Goal: Transaction & Acquisition: Purchase product/service

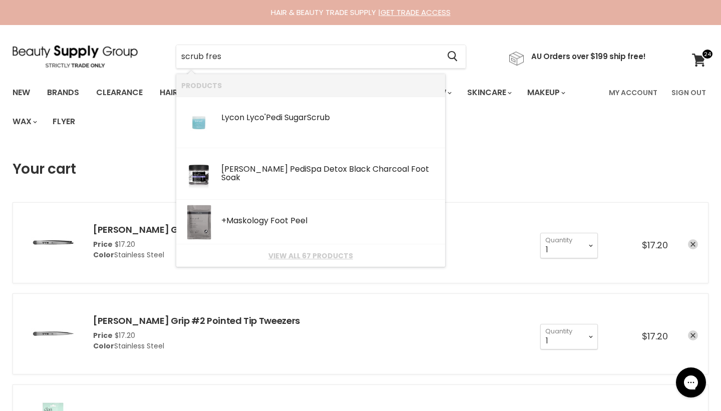
type input "scrub fresh"
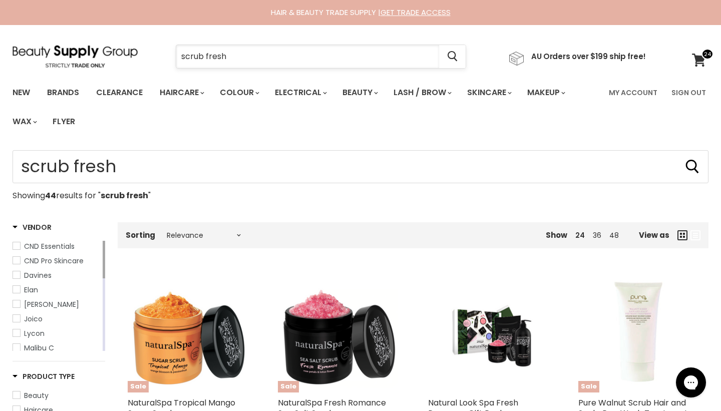
click at [273, 58] on input "scrub fresh" at bounding box center [307, 56] width 263 height 23
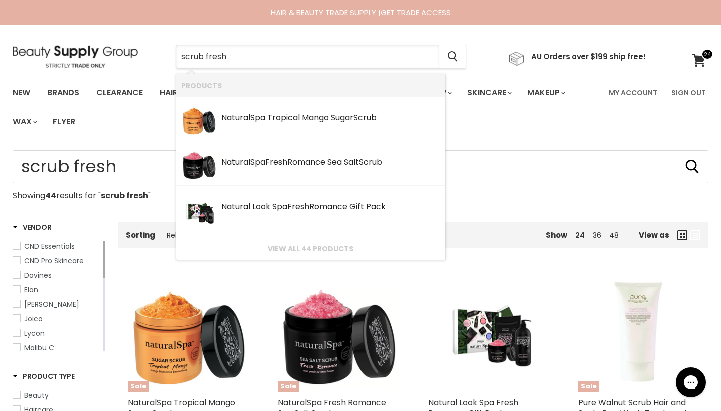
drag, startPoint x: 273, startPoint y: 58, endPoint x: 101, endPoint y: 55, distance: 171.4
click at [101, 55] on div "scrub fresh Cancel AU Orders over $199 ship free!" at bounding box center [330, 56] width 634 height 23
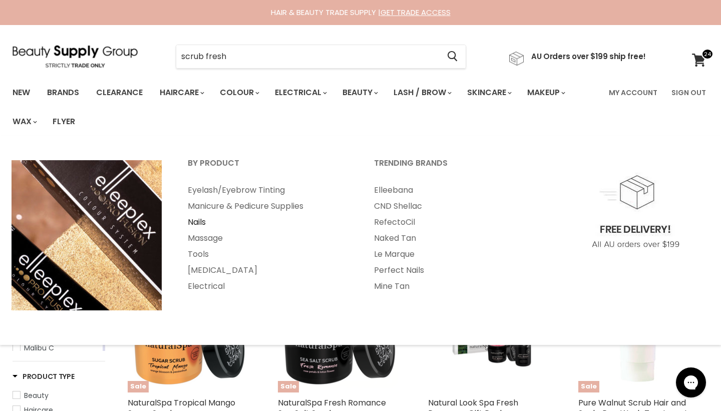
click at [198, 226] on link "Nails" at bounding box center [267, 222] width 184 height 16
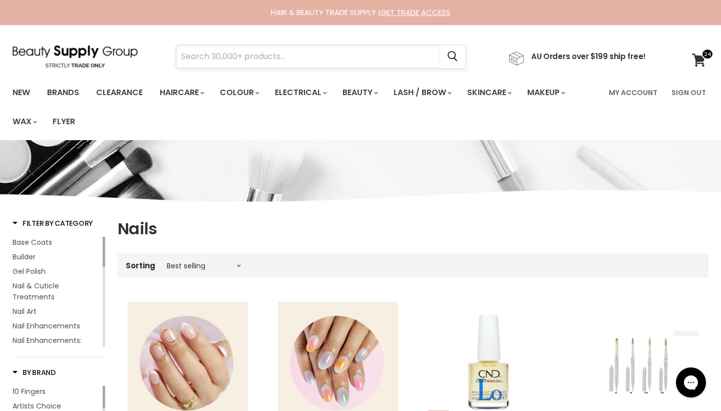
click at [294, 52] on input "Search" at bounding box center [307, 56] width 263 height 23
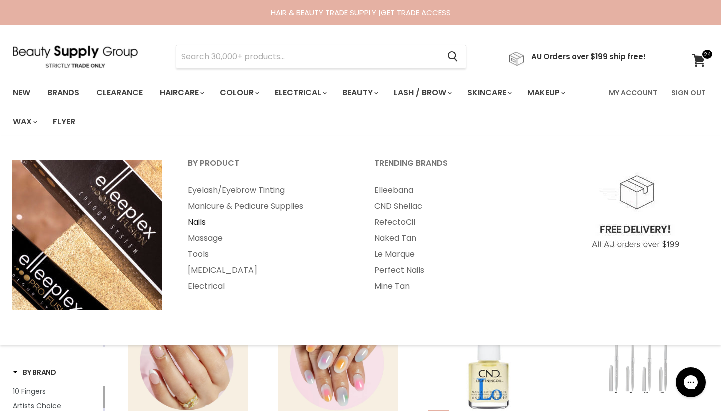
click at [196, 220] on link "Nails" at bounding box center [267, 222] width 184 height 16
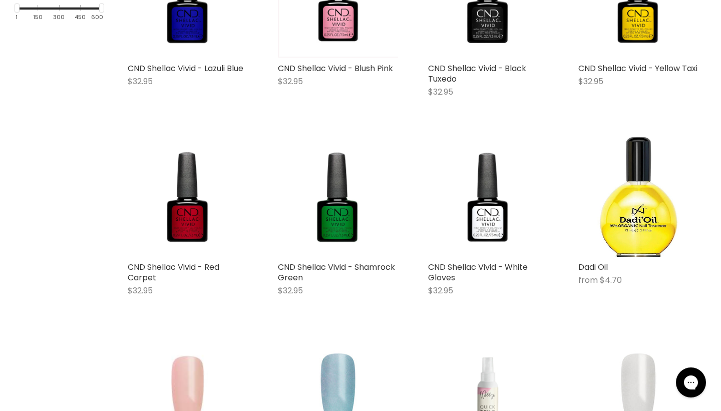
scroll to position [779, 0]
